Goal: Navigation & Orientation: Find specific page/section

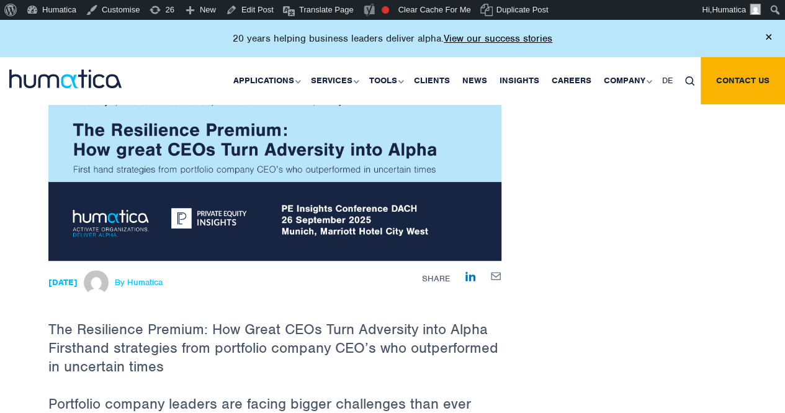
scroll to position [248, 0]
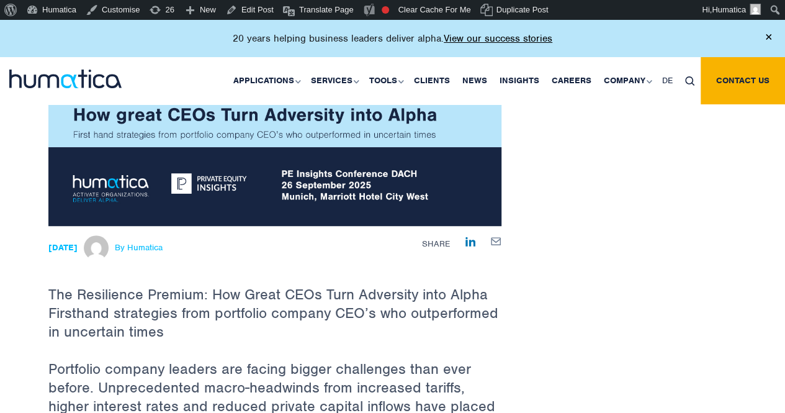
click at [163, 305] on p "The Resilience Premium: How Great CEOs Turn Adversity into Alpha Firsthand stra…" at bounding box center [274, 292] width 453 height 133
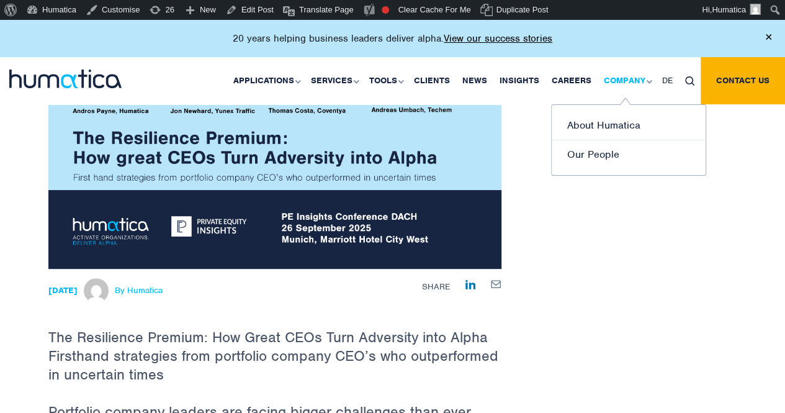
scroll to position [186, 0]
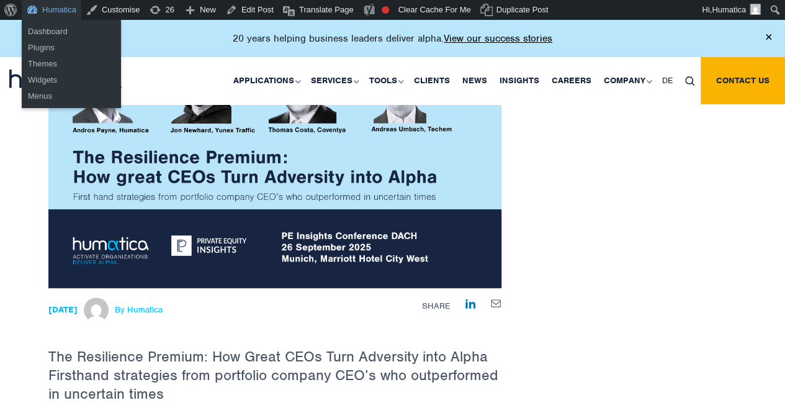
click at [63, 13] on link "Humatica" at bounding box center [52, 10] width 60 height 20
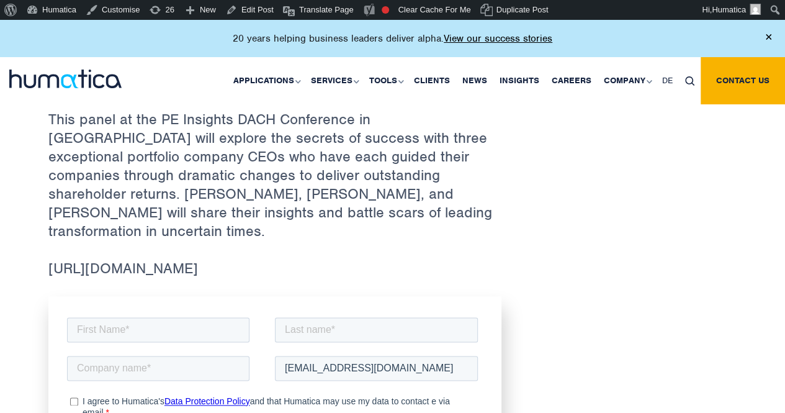
scroll to position [558, 0]
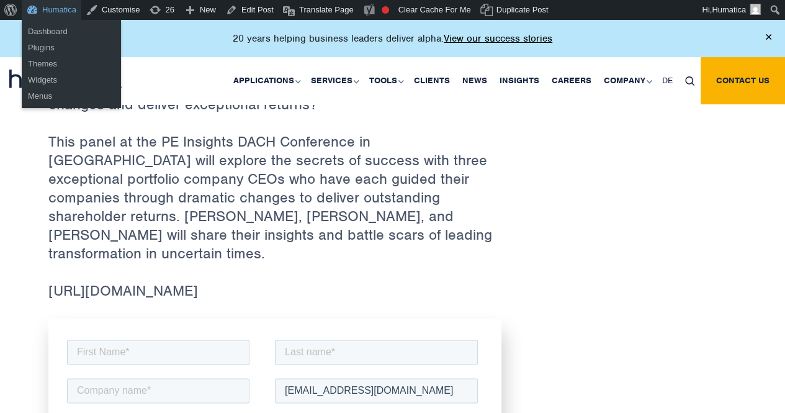
click at [61, 11] on link "Humatica" at bounding box center [52, 10] width 60 height 20
